Goal: Navigation & Orientation: Find specific page/section

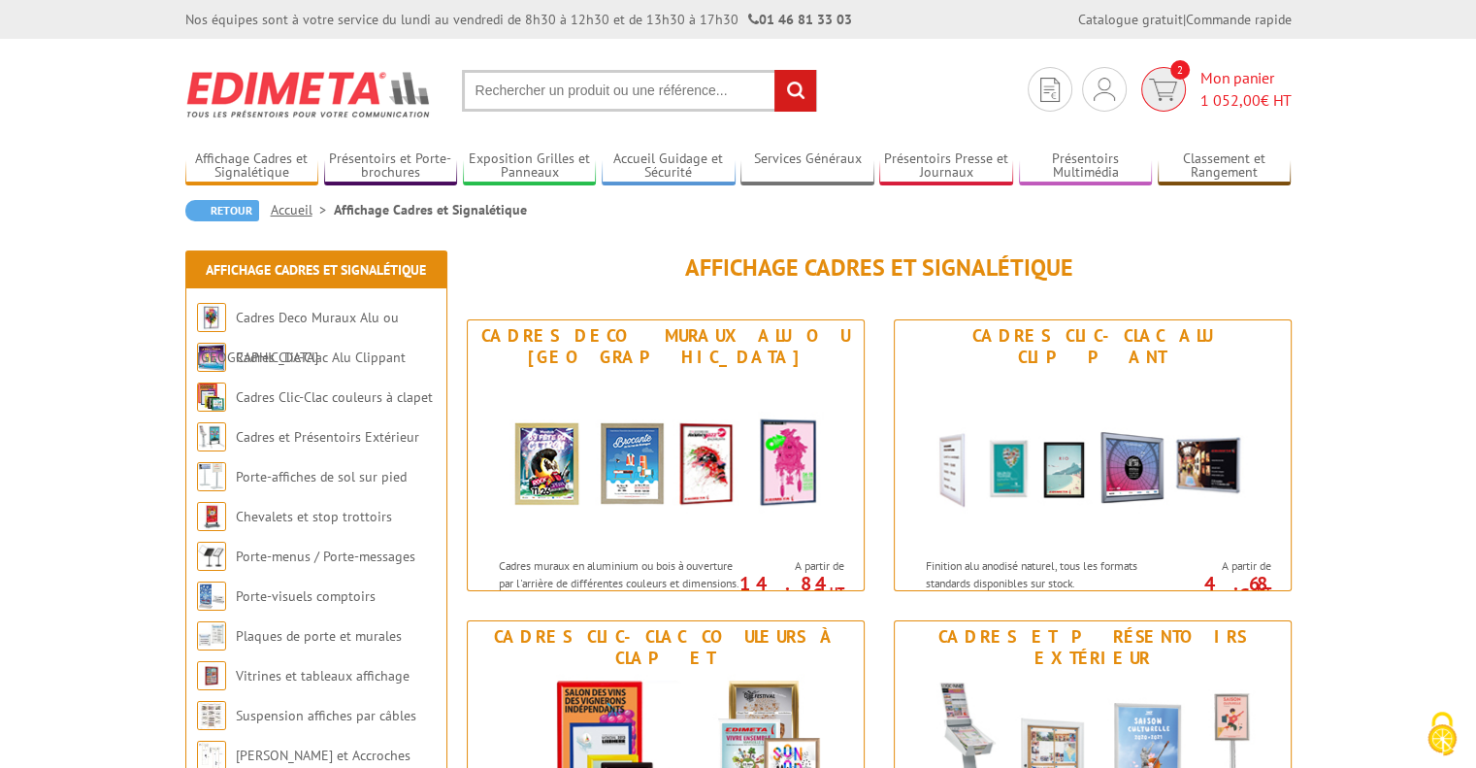
click at [1237, 90] on span "1 052,00" at bounding box center [1230, 99] width 60 height 19
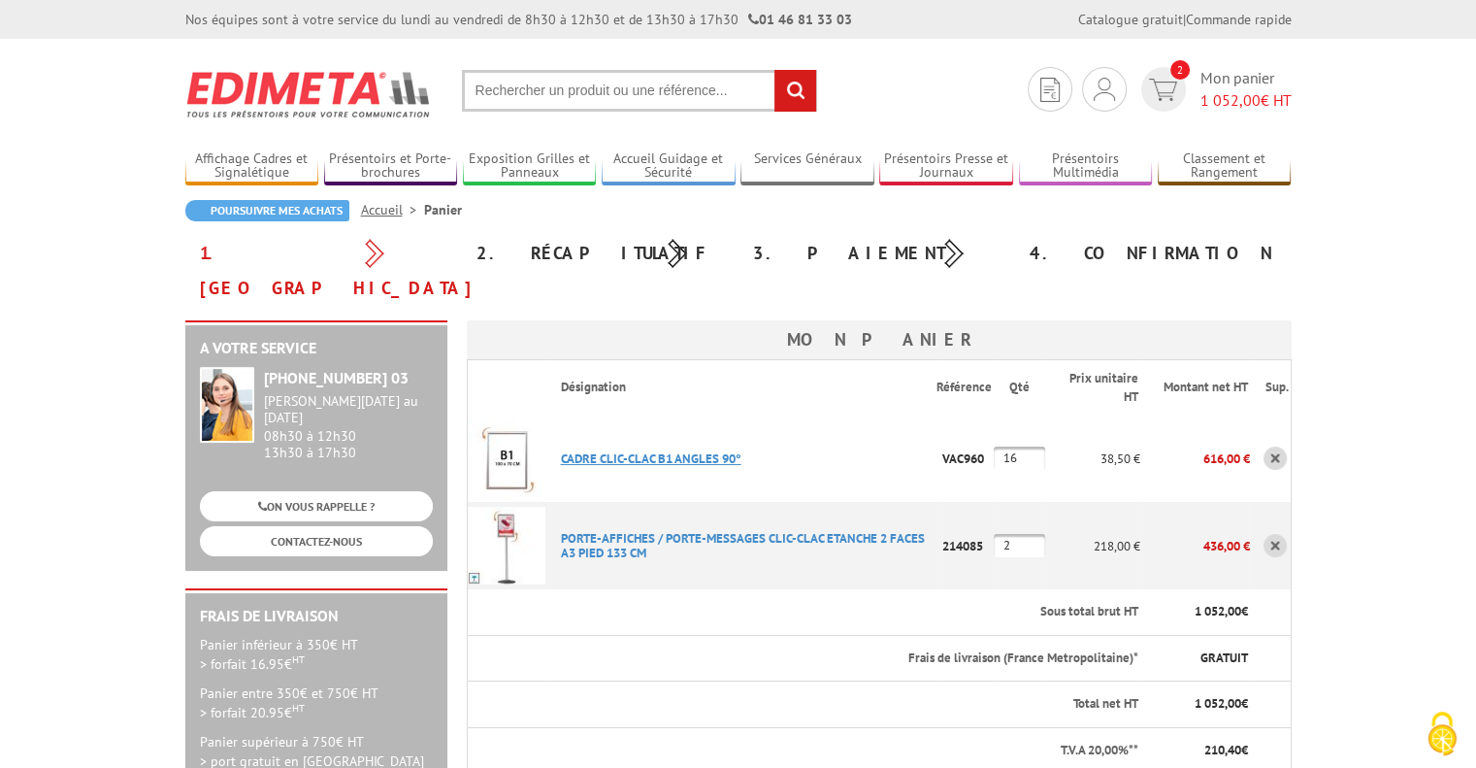
click at [637, 450] on link "CADRE CLIC-CLAC B1 ANGLES 90°" at bounding box center [651, 458] width 180 height 16
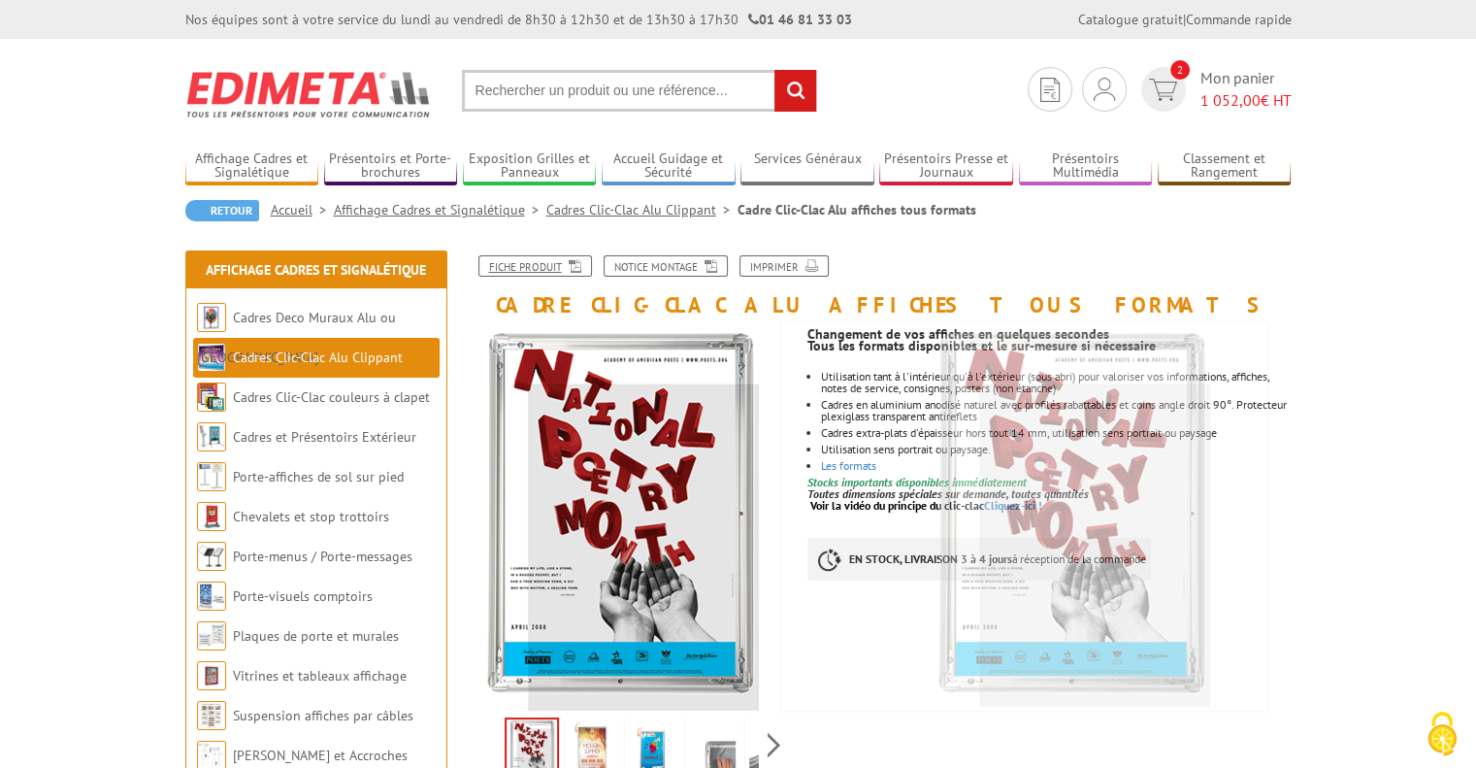
click at [558, 263] on link "Fiche produit" at bounding box center [535, 265] width 114 height 21
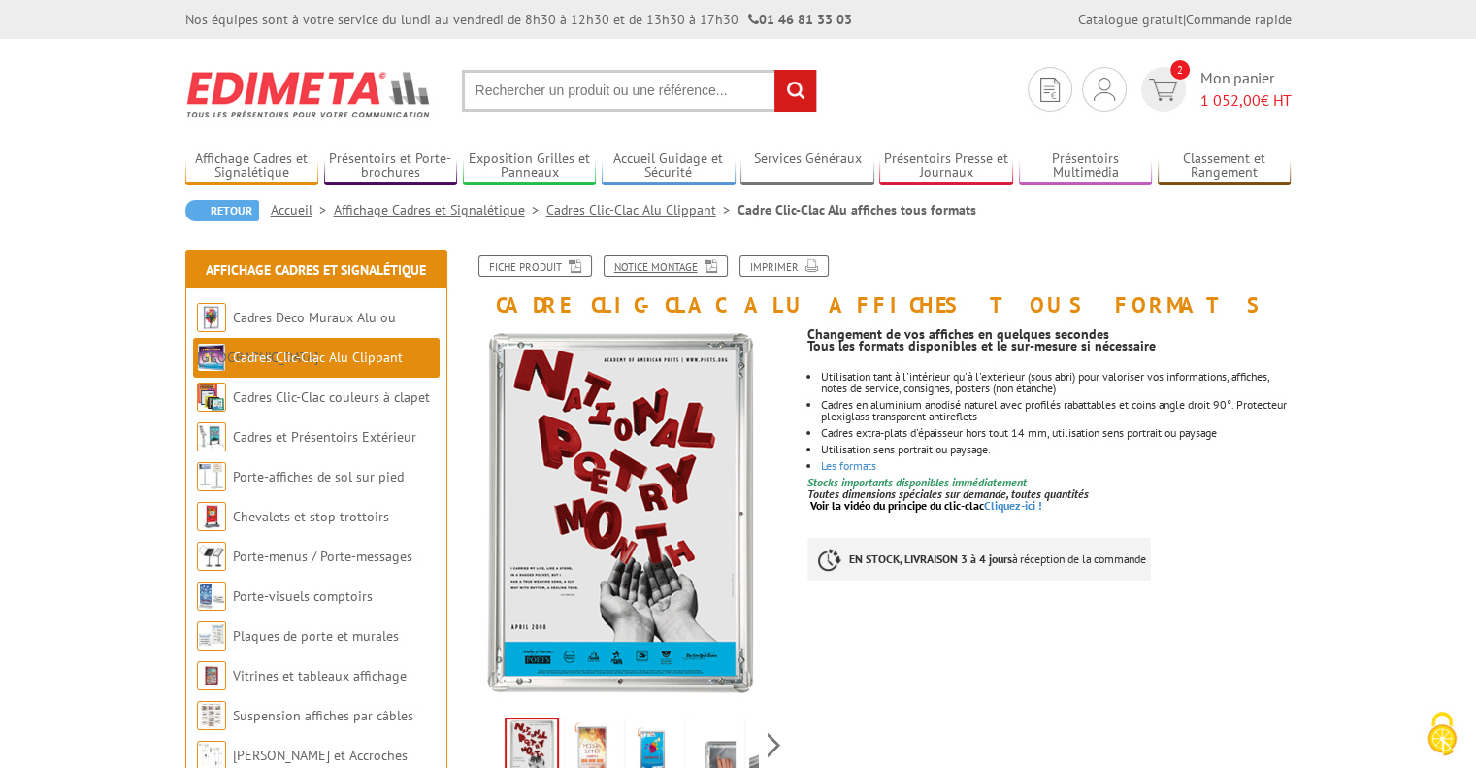
click at [680, 267] on link "Notice Montage" at bounding box center [666, 265] width 124 height 21
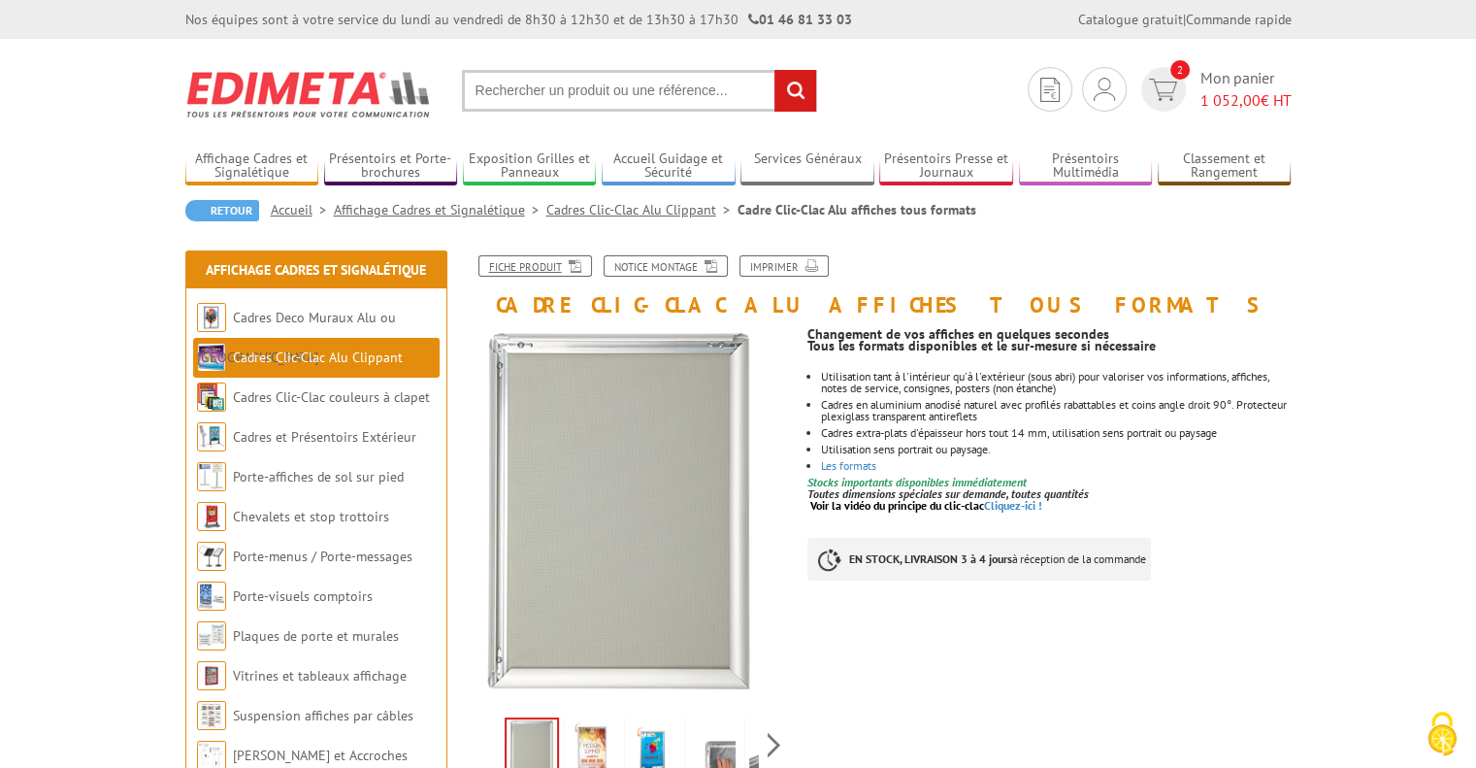
click at [547, 264] on link "Fiche produit" at bounding box center [535, 265] width 114 height 21
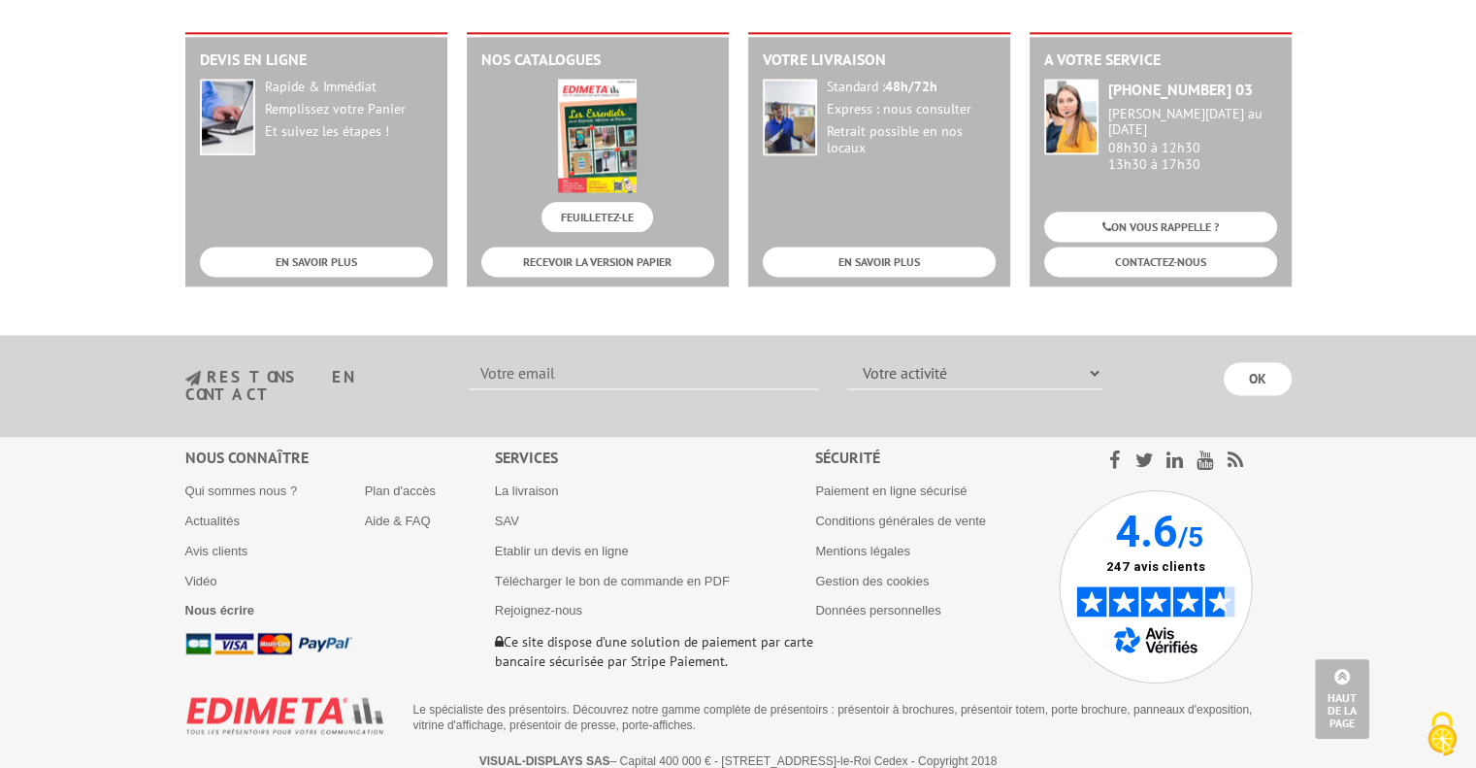
scroll to position [2527, 0]
click at [386, 483] on link "Plan d'accès" at bounding box center [400, 490] width 71 height 15
